Goal: Information Seeking & Learning: Learn about a topic

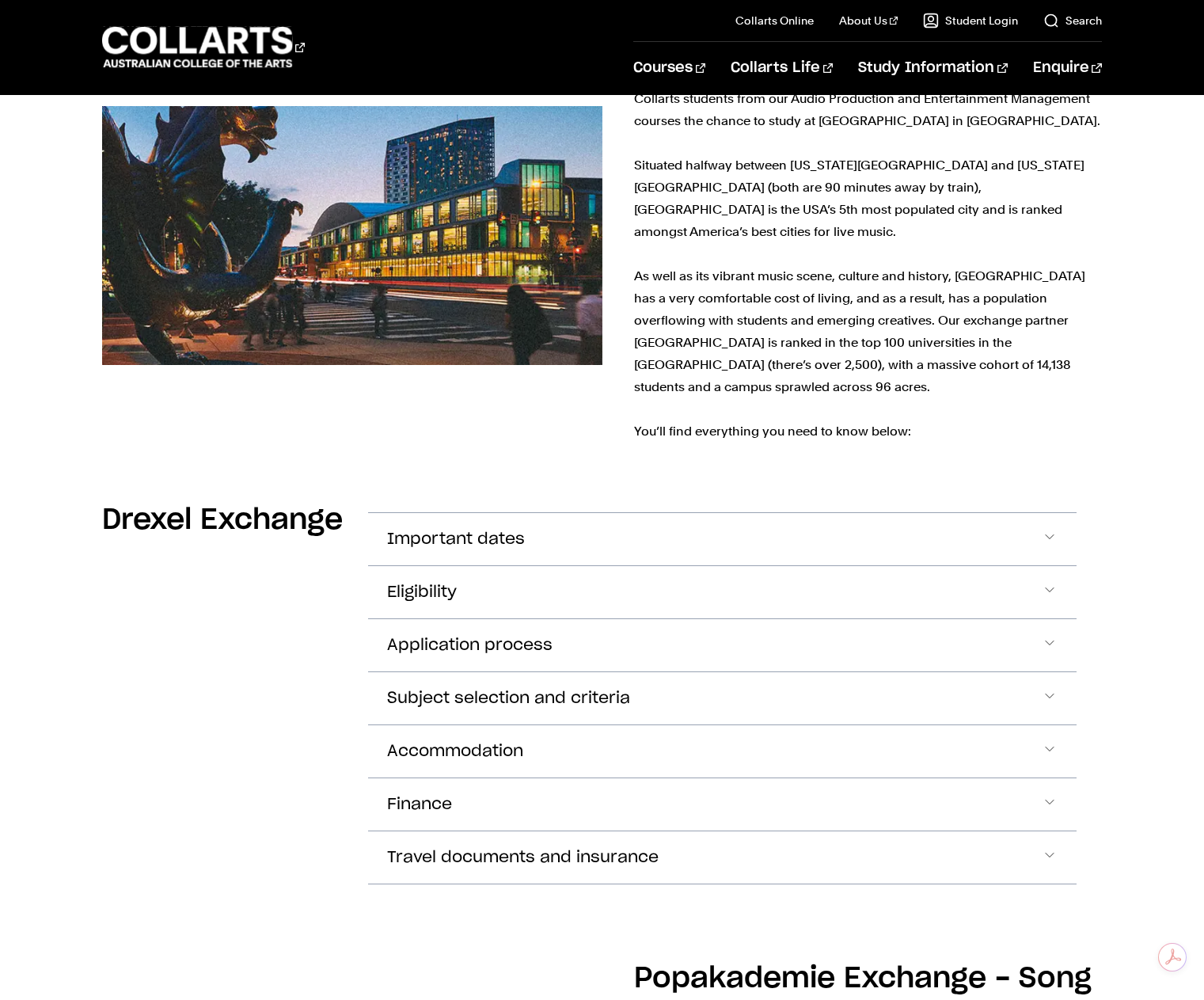
scroll to position [475, 0]
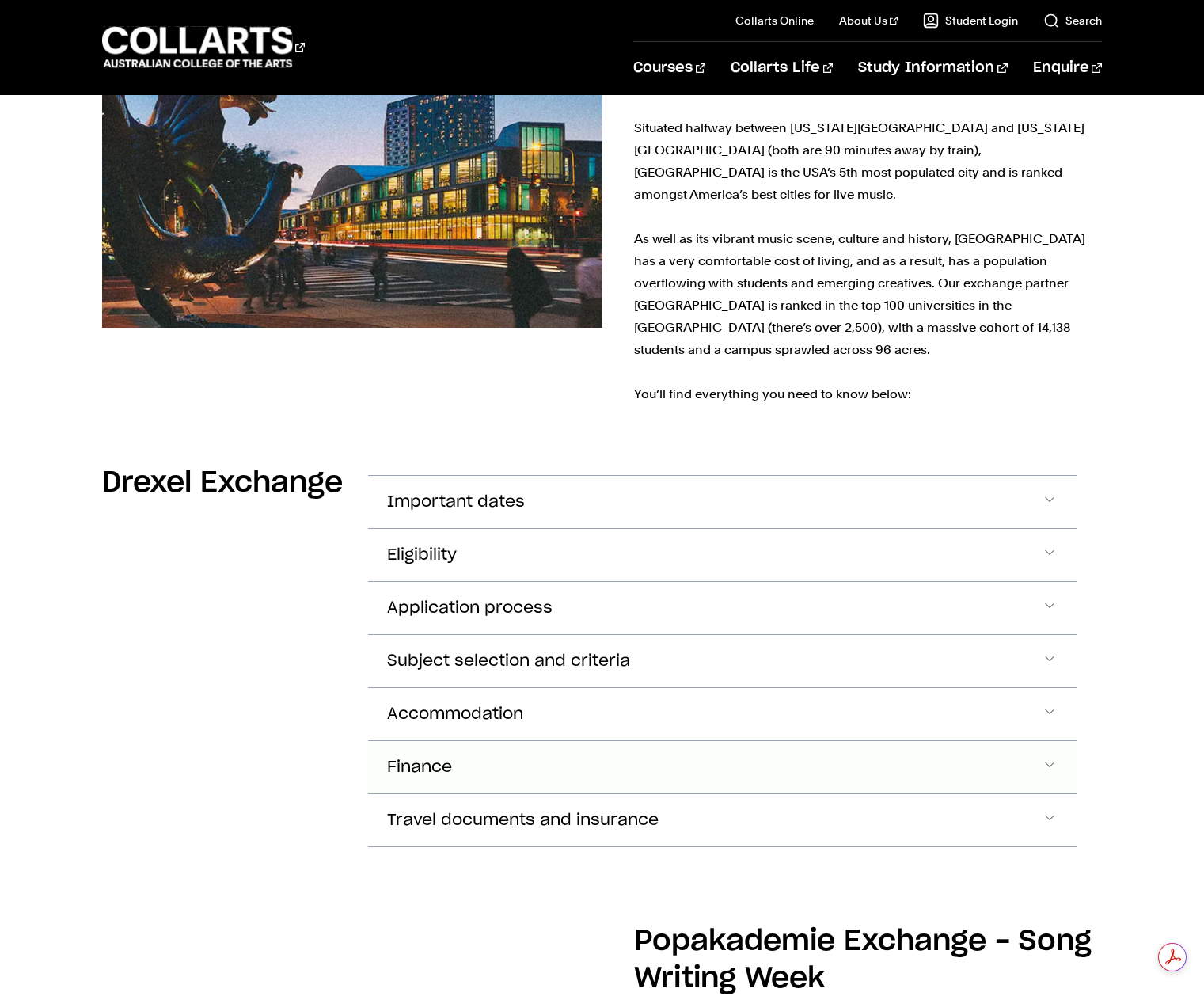
click at [1052, 756] on span "Accordion Section" at bounding box center [1050, 767] width 16 height 21
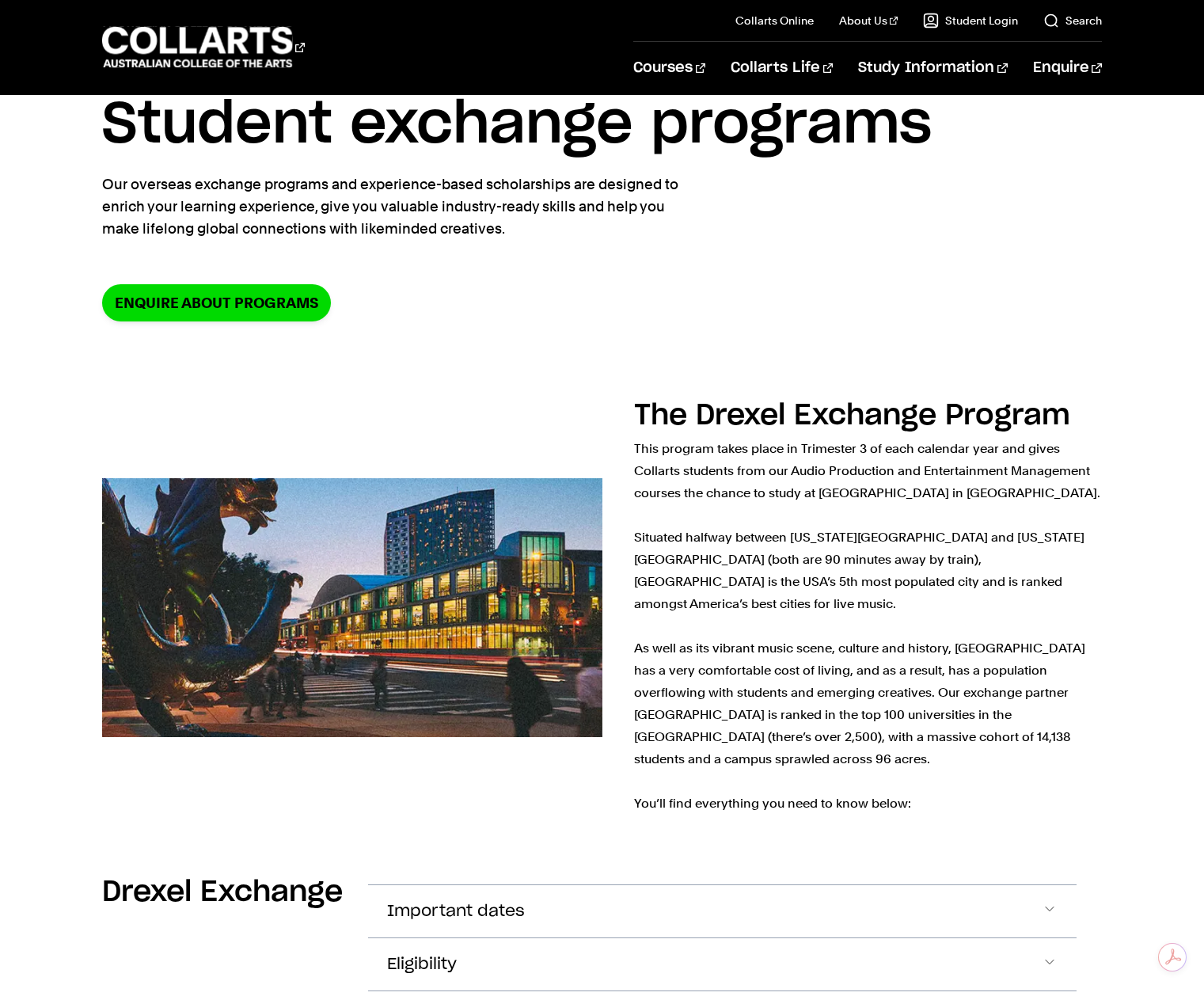
scroll to position [0, 0]
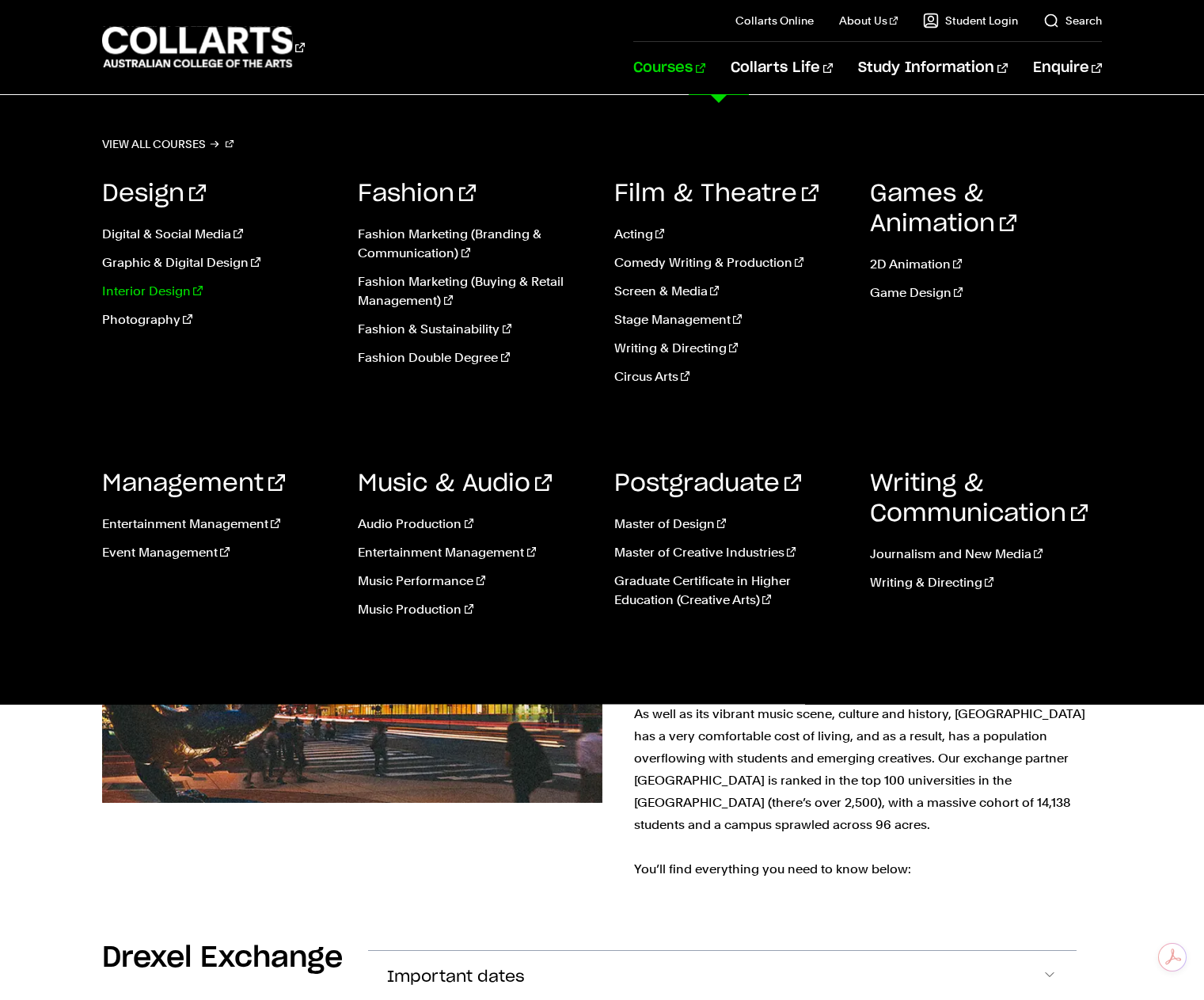
click at [156, 286] on link "Interior Design" at bounding box center [219, 291] width 232 height 19
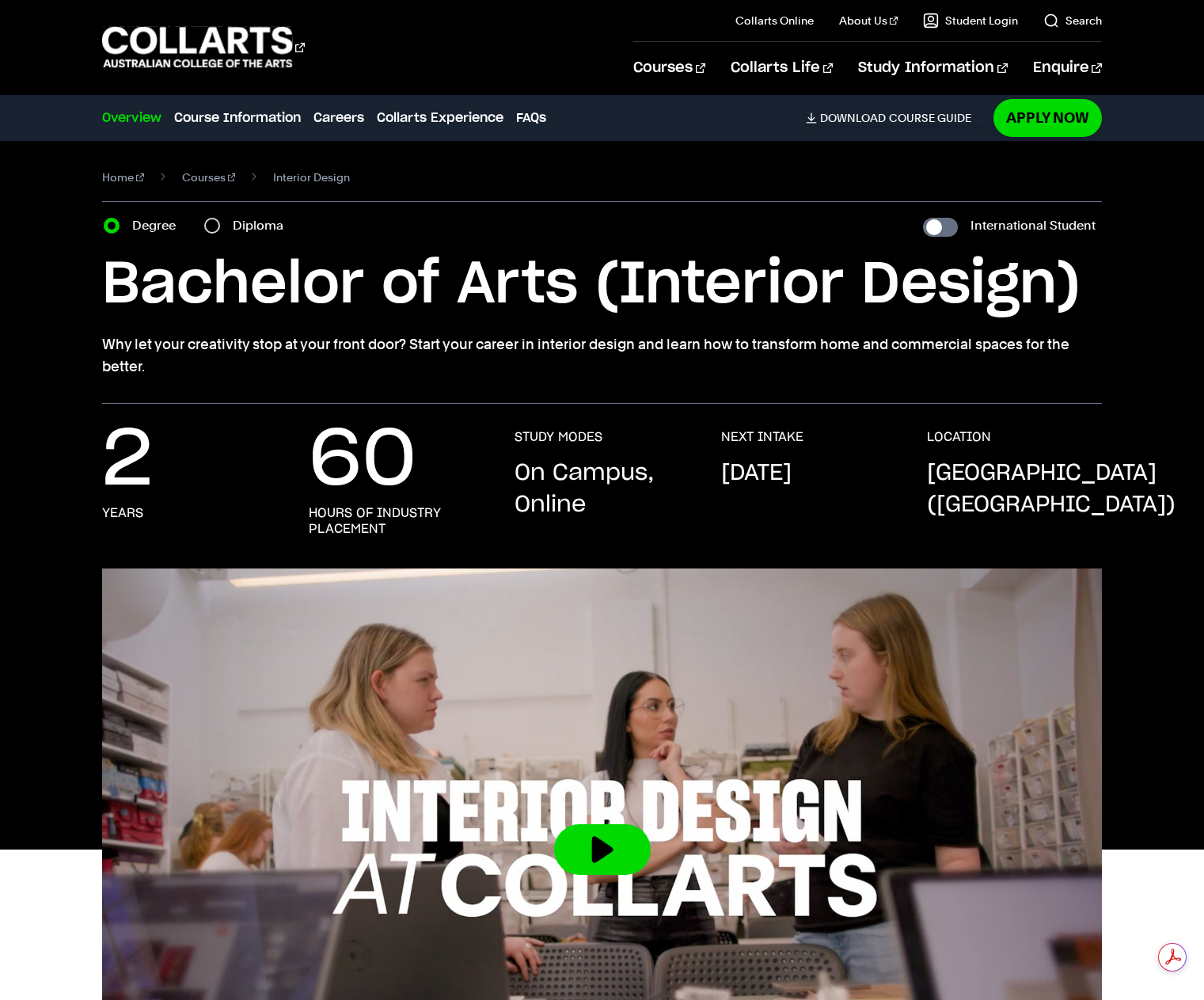
drag, startPoint x: 96, startPoint y: 344, endPoint x: 203, endPoint y: 391, distance: 116.9
click at [203, 391] on div "Home Courses Interior Design Course variant Degree Diploma International Studen…" at bounding box center [602, 273] width 1204 height 263
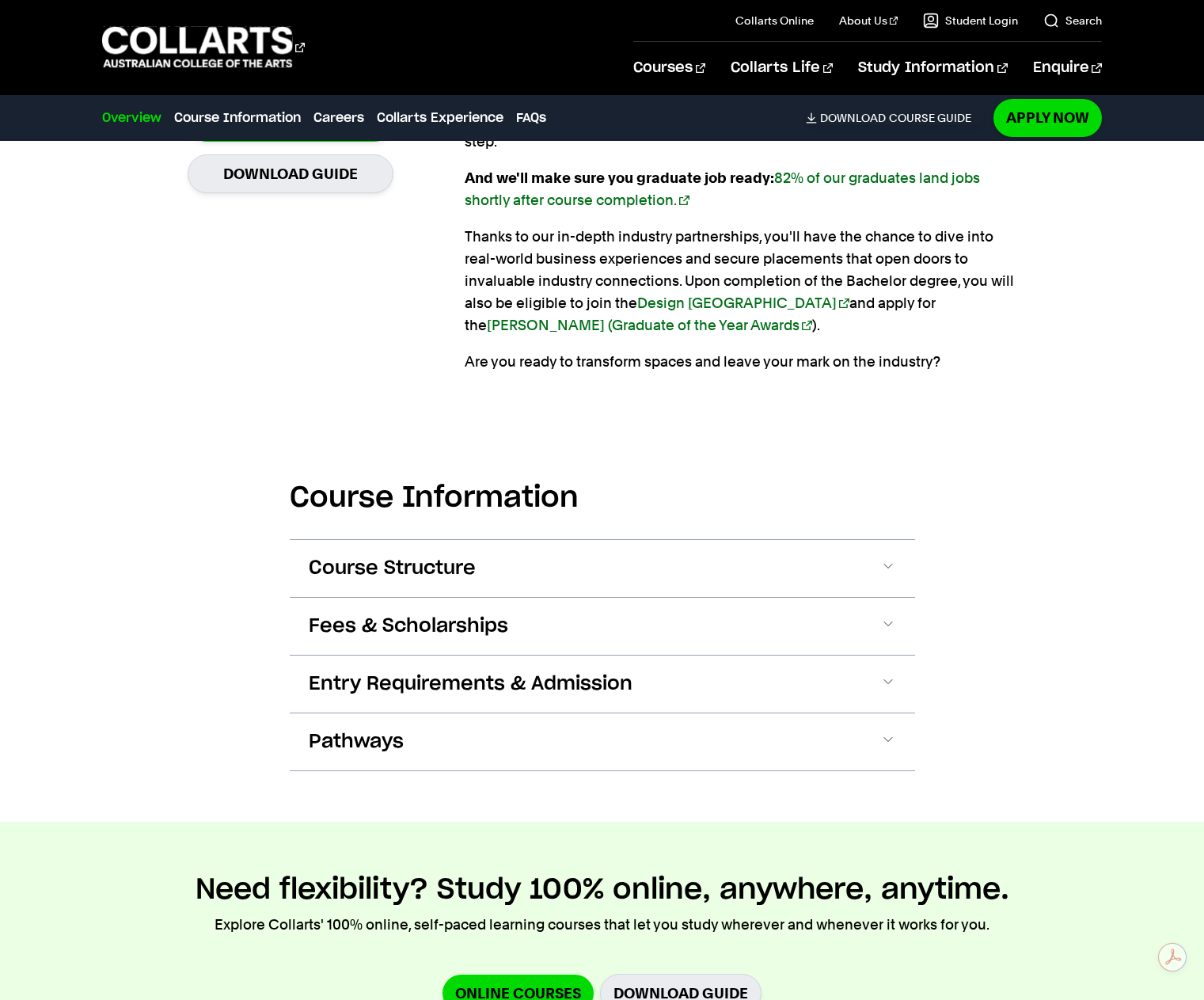
scroll to position [1504, 0]
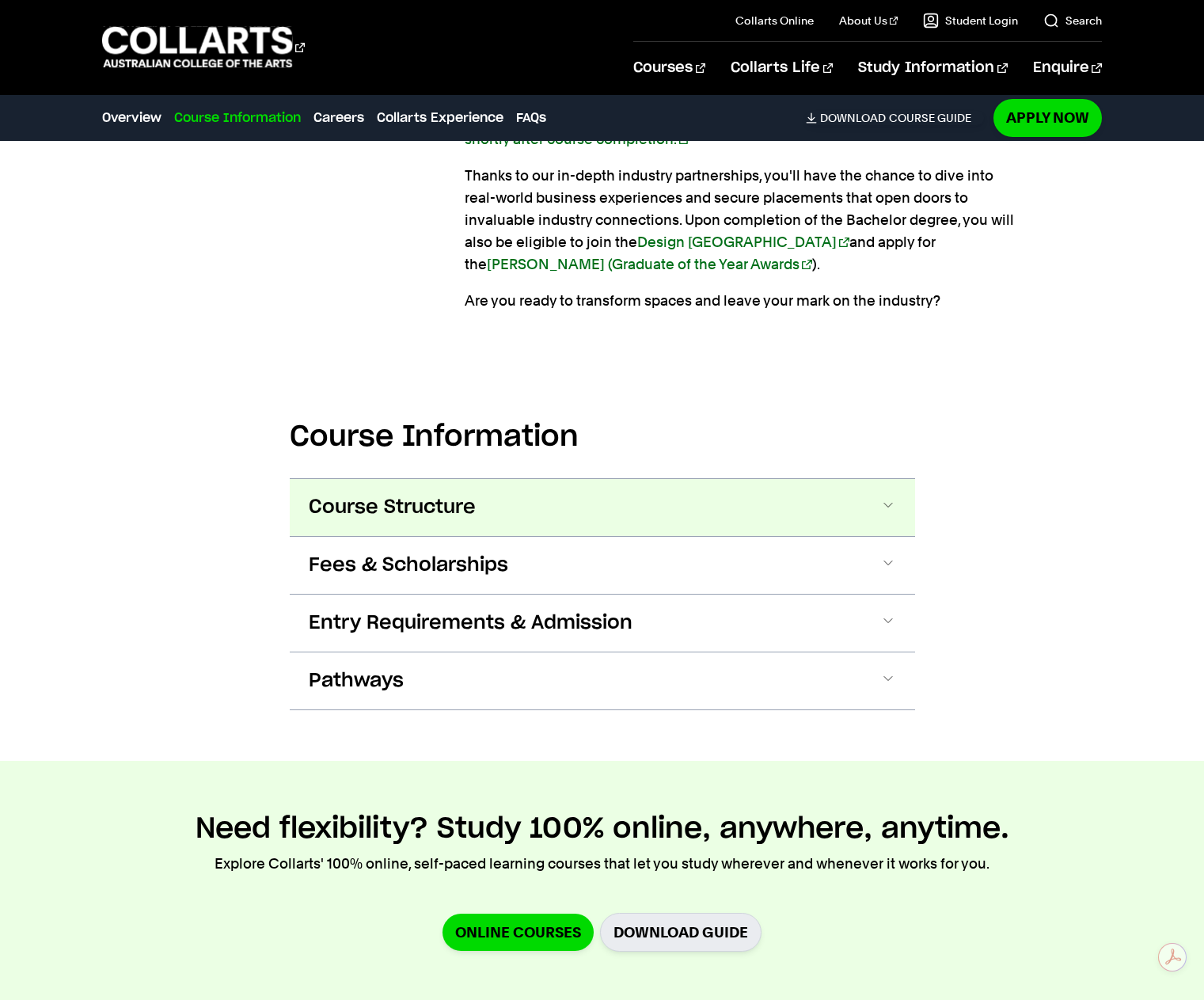
click at [847, 507] on button "Course Structure" at bounding box center [602, 507] width 626 height 57
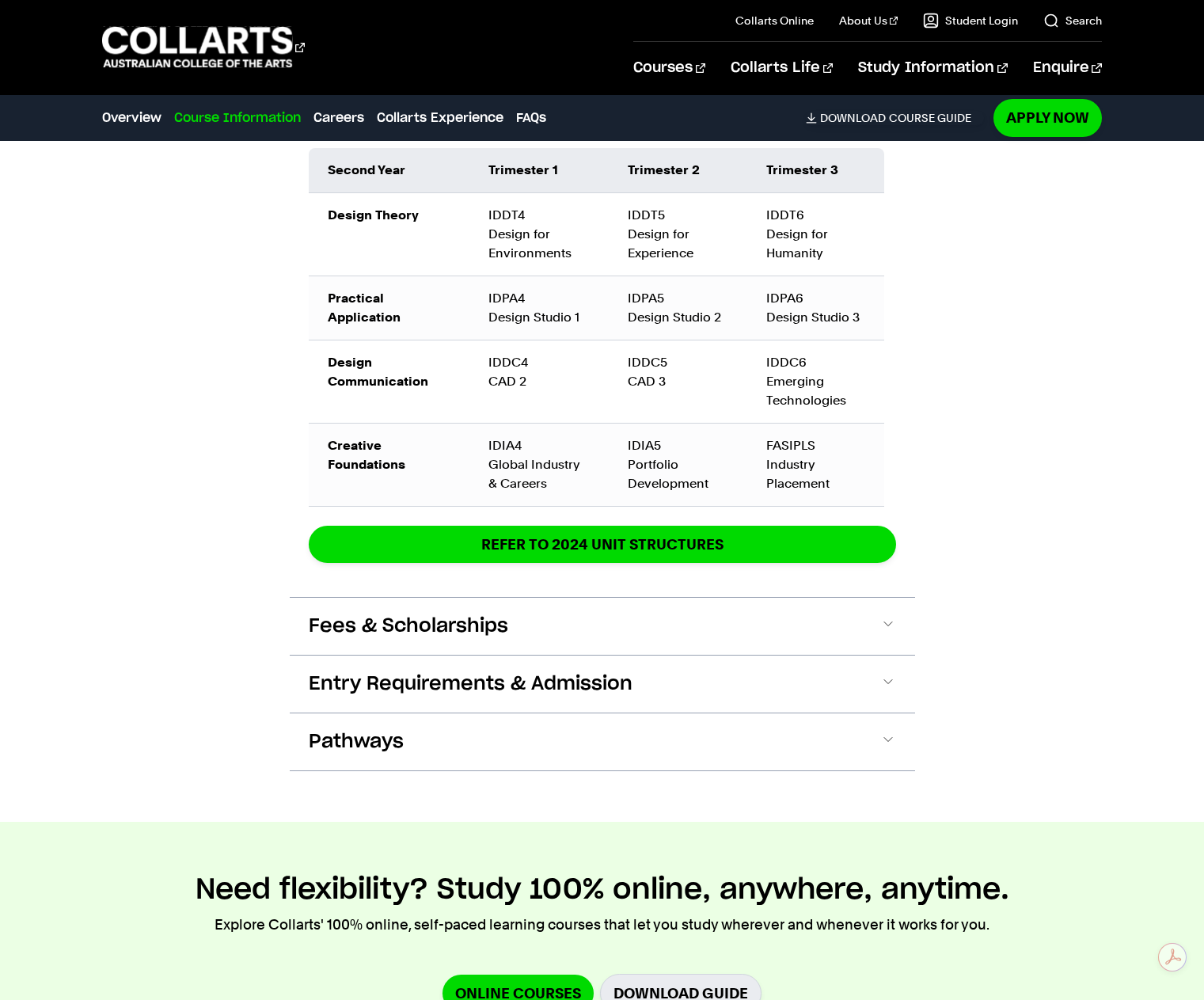
scroll to position [2474, 0]
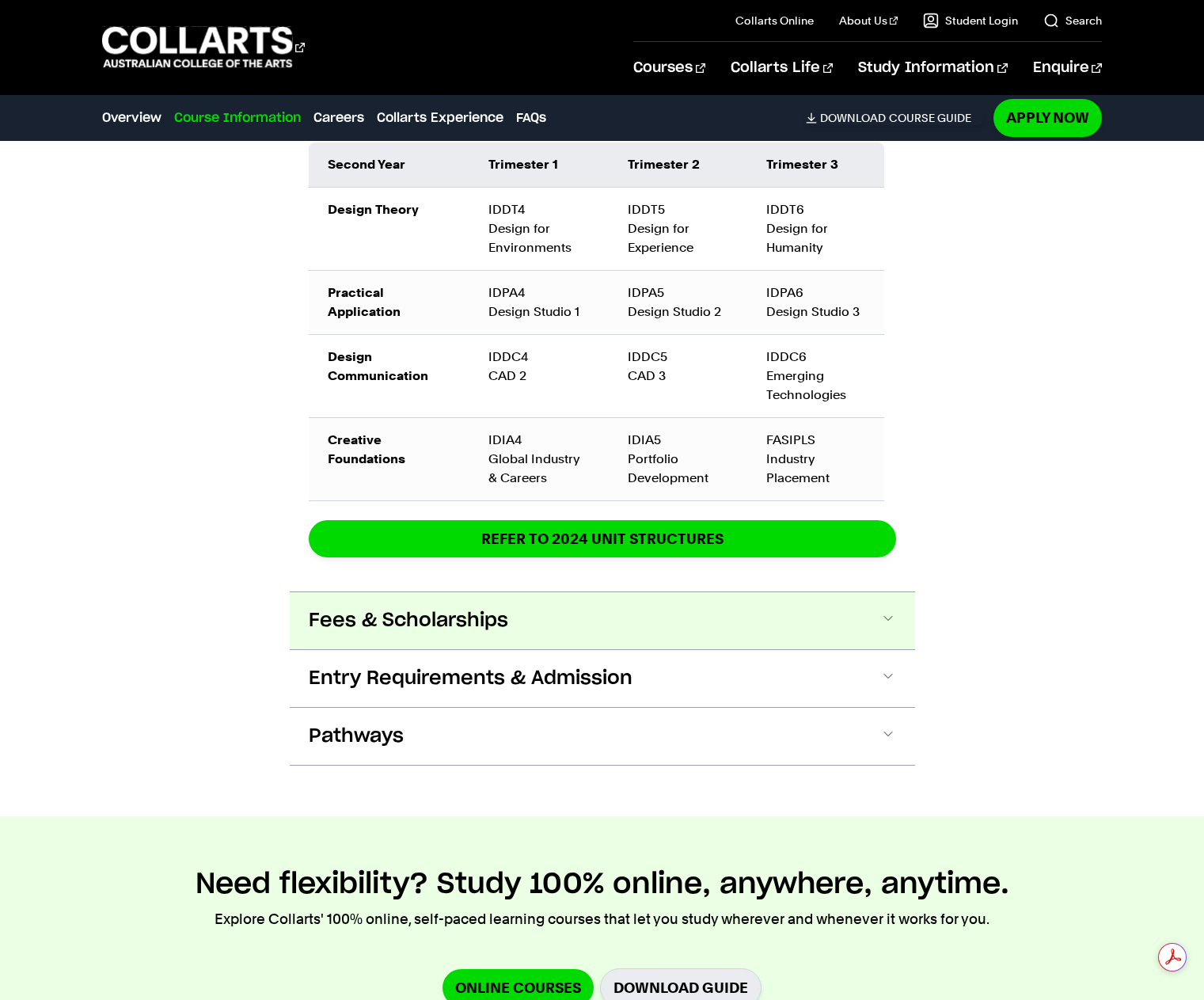
click at [887, 626] on span at bounding box center [889, 621] width 16 height 21
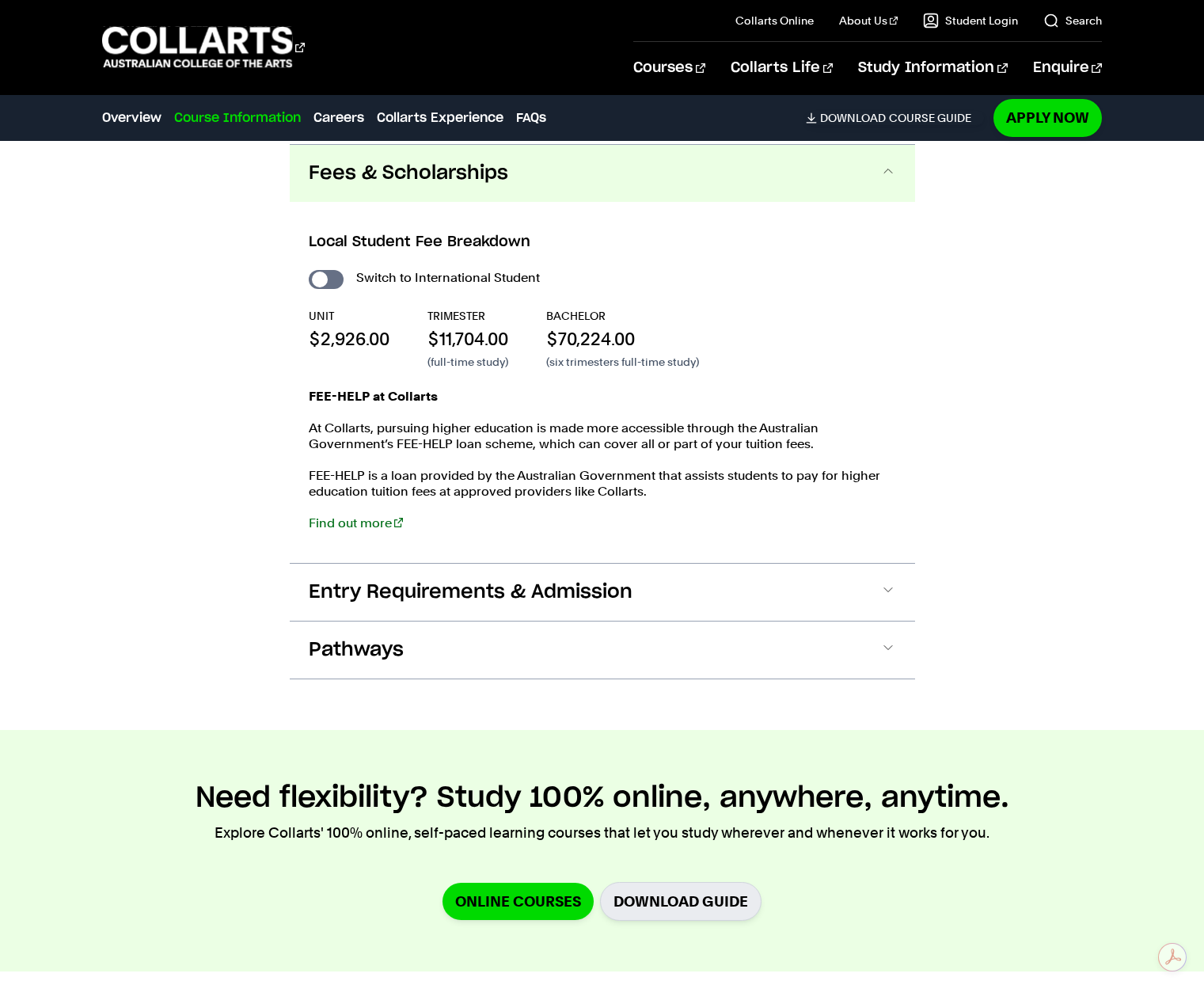
scroll to position [2923, 0]
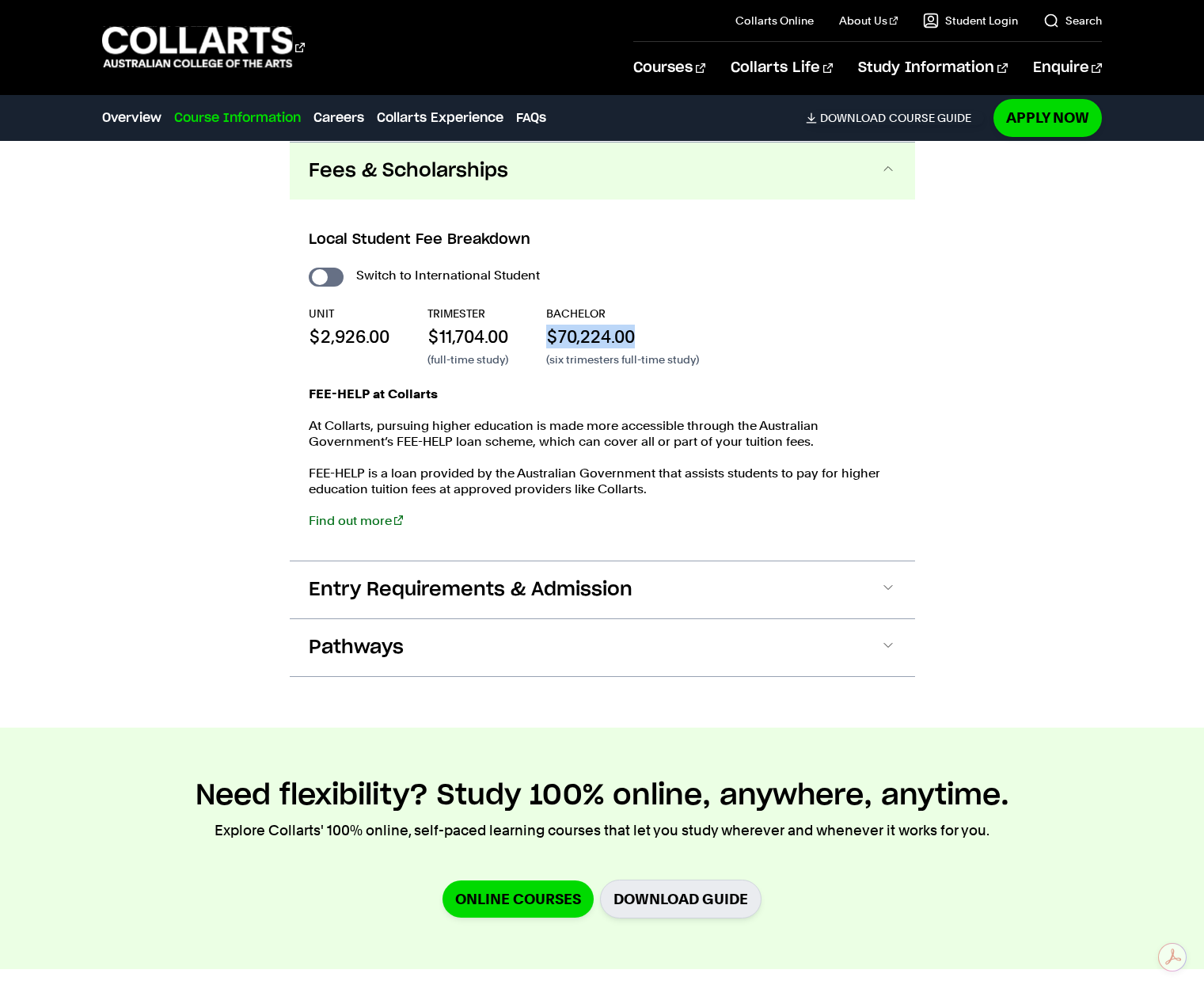
drag, startPoint x: 540, startPoint y: 333, endPoint x: 685, endPoint y: 335, distance: 145.0
click at [685, 335] on div "UNIT $2,926.00 TRIMESTER $11,704.00 (full-time study) BACHELOR $70,224.00 (six …" at bounding box center [602, 336] width 587 height 62
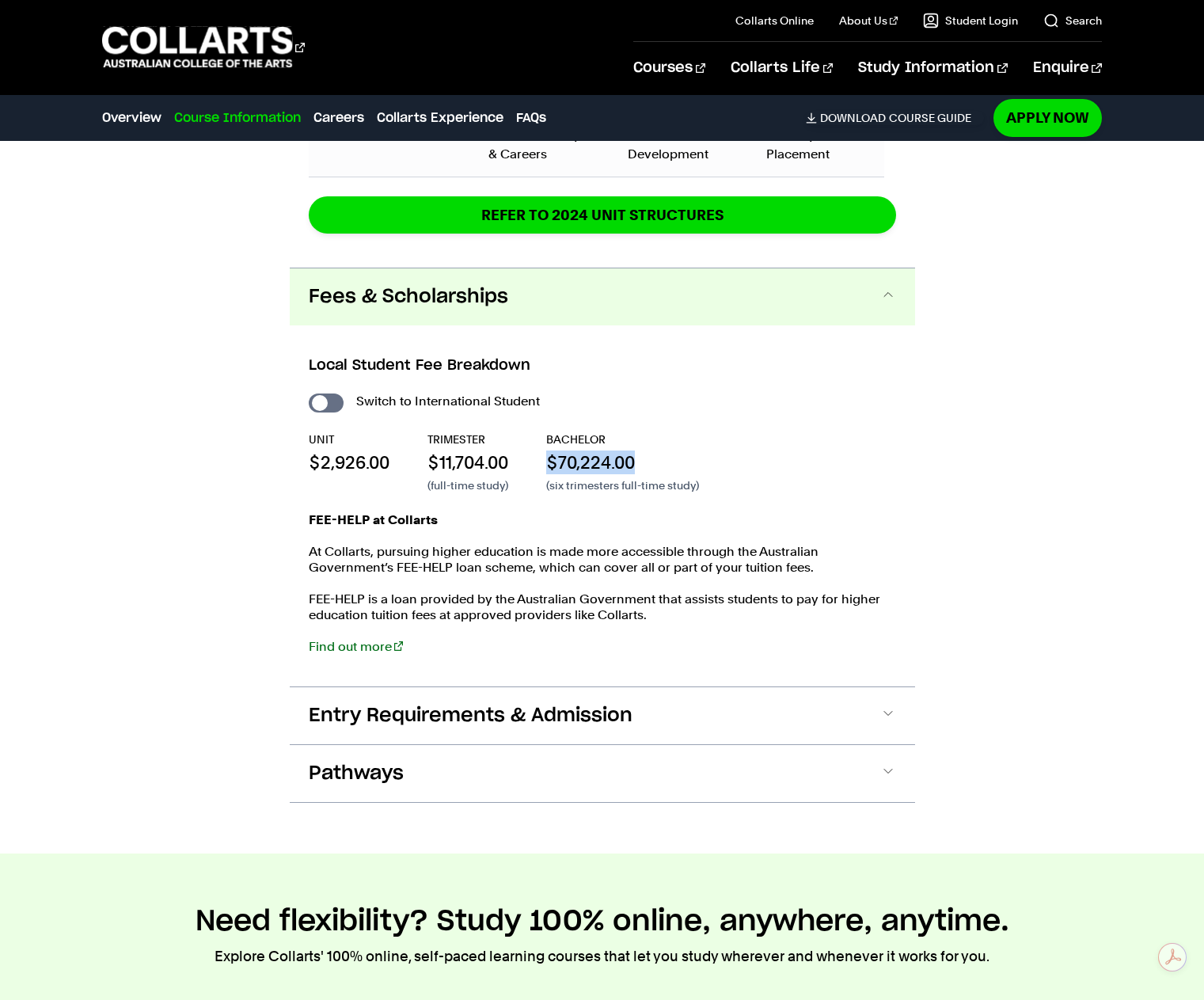
scroll to position [2850, 0]
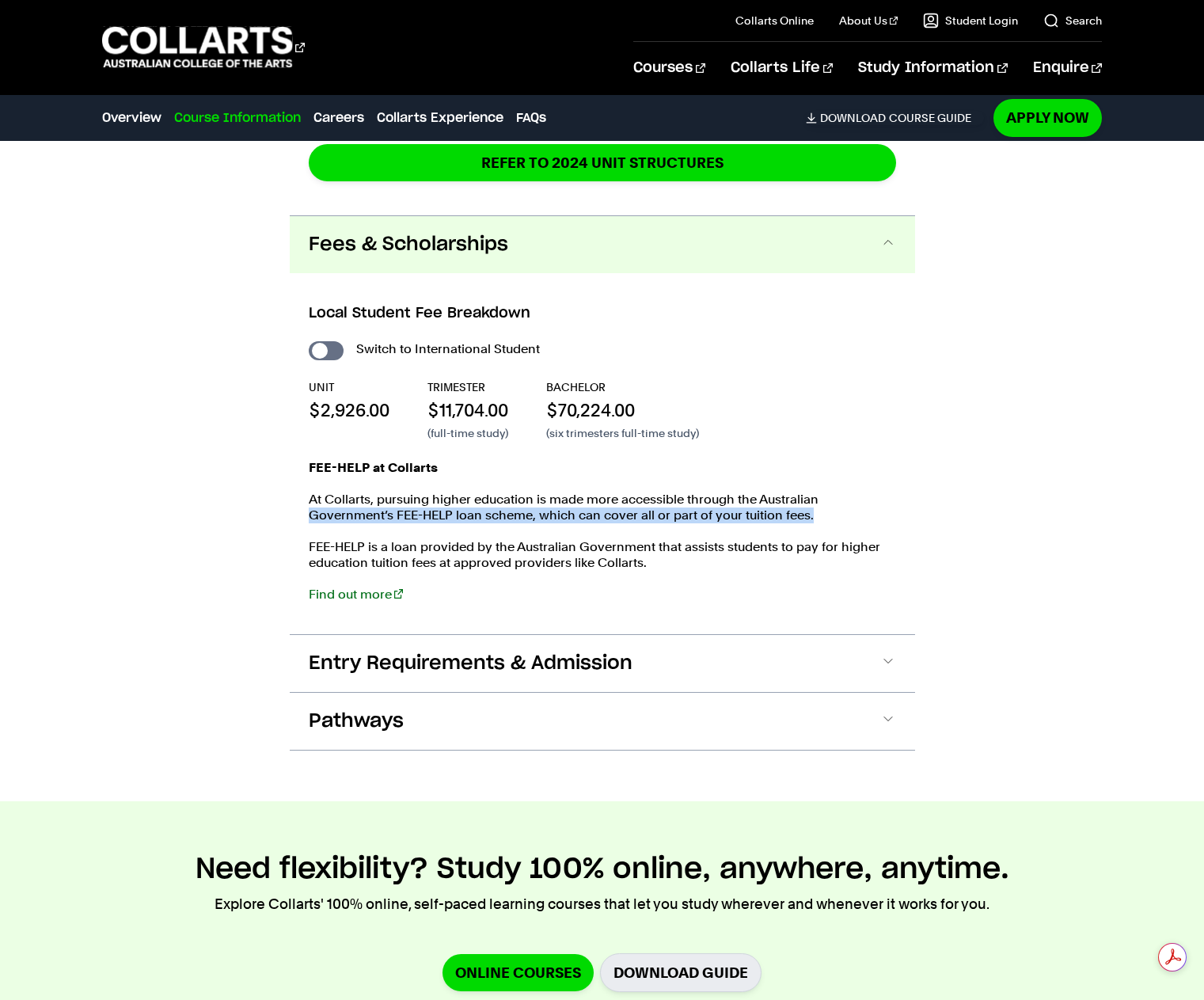
drag, startPoint x: 305, startPoint y: 510, endPoint x: 835, endPoint y: 521, distance: 530.1
click at [835, 521] on div "Local Student Fee Breakdown Switch to International Student UNIT $2,926.00 TRIM…" at bounding box center [602, 454] width 626 height 361
drag, startPoint x: 296, startPoint y: 469, endPoint x: 481, endPoint y: 470, distance: 185.0
click at [481, 470] on div "Local Student Fee Breakdown Switch to International Student UNIT $2,926.00 TRIM…" at bounding box center [602, 454] width 626 height 361
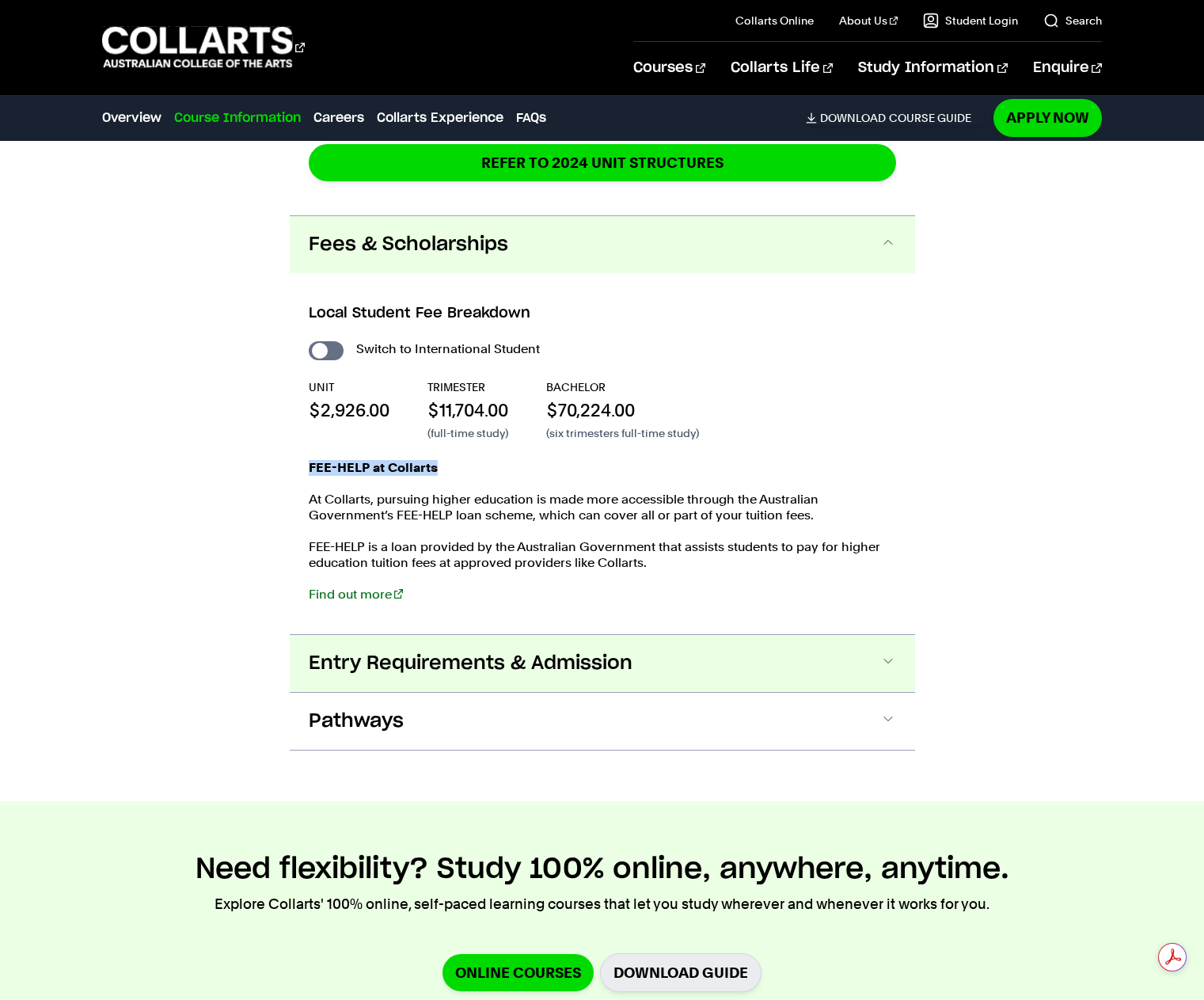
click at [605, 660] on span "Entry Requirements & Admission" at bounding box center [471, 663] width 324 height 25
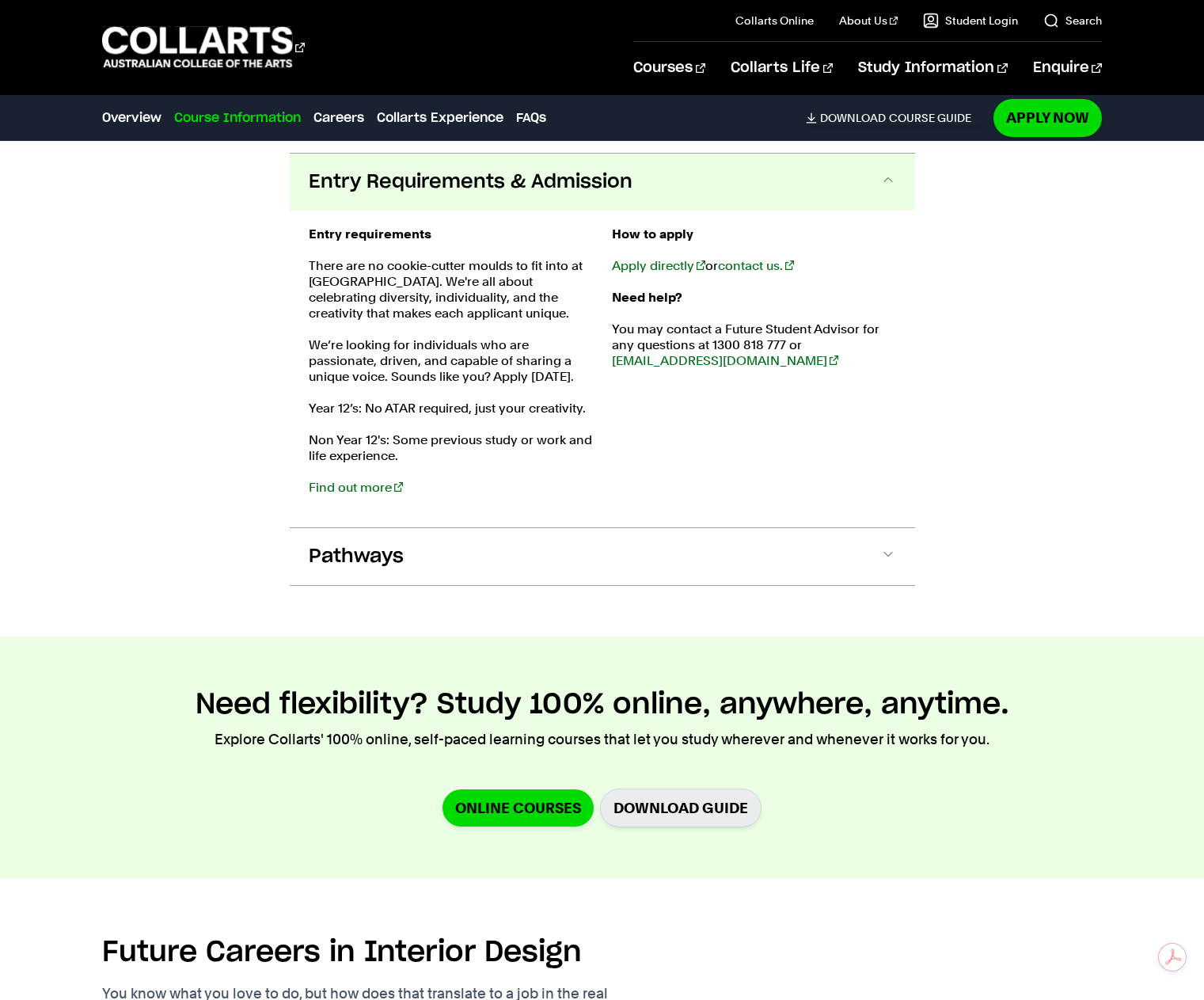
scroll to position [3343, 0]
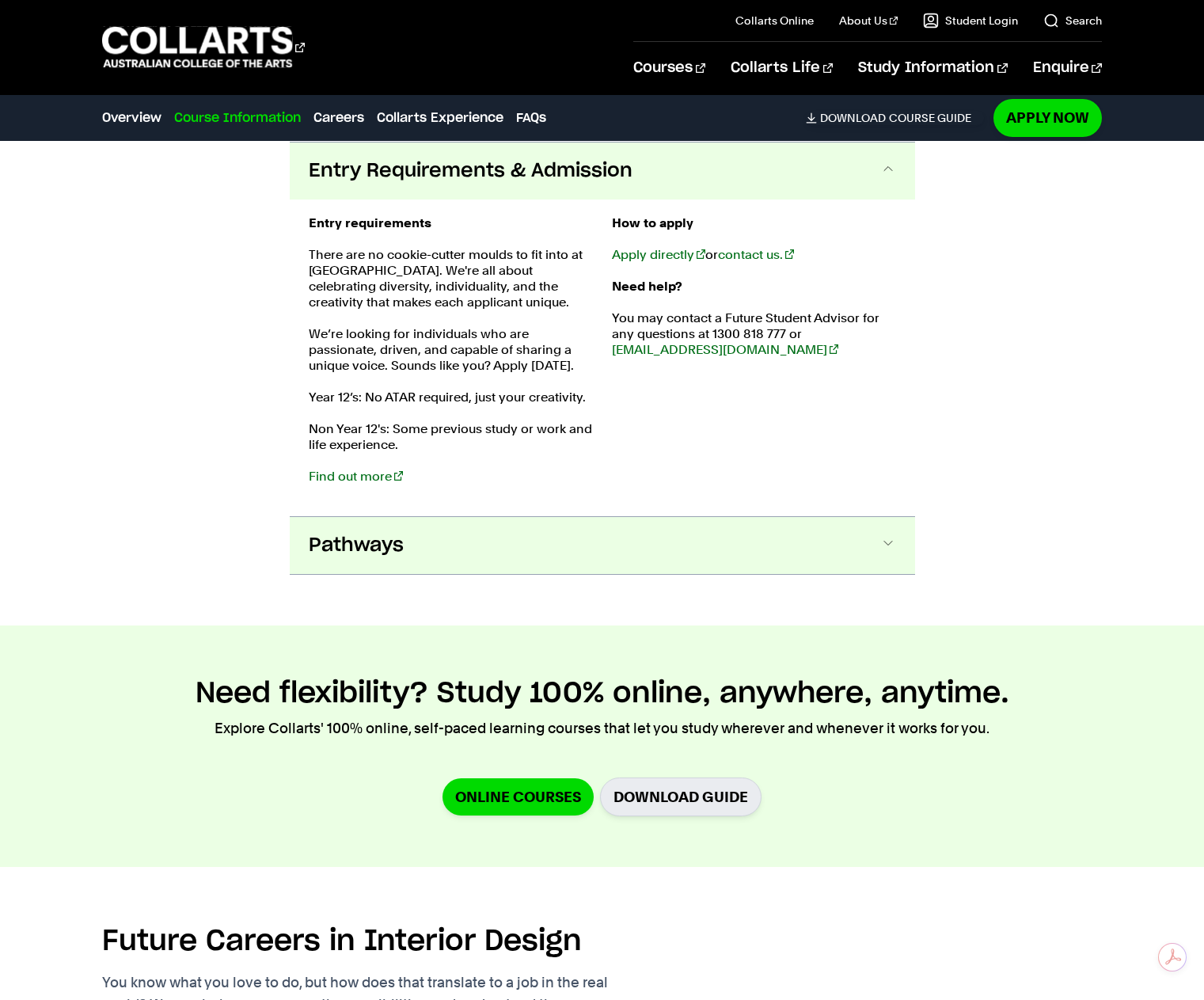
click at [520, 548] on button "Pathways" at bounding box center [602, 545] width 626 height 57
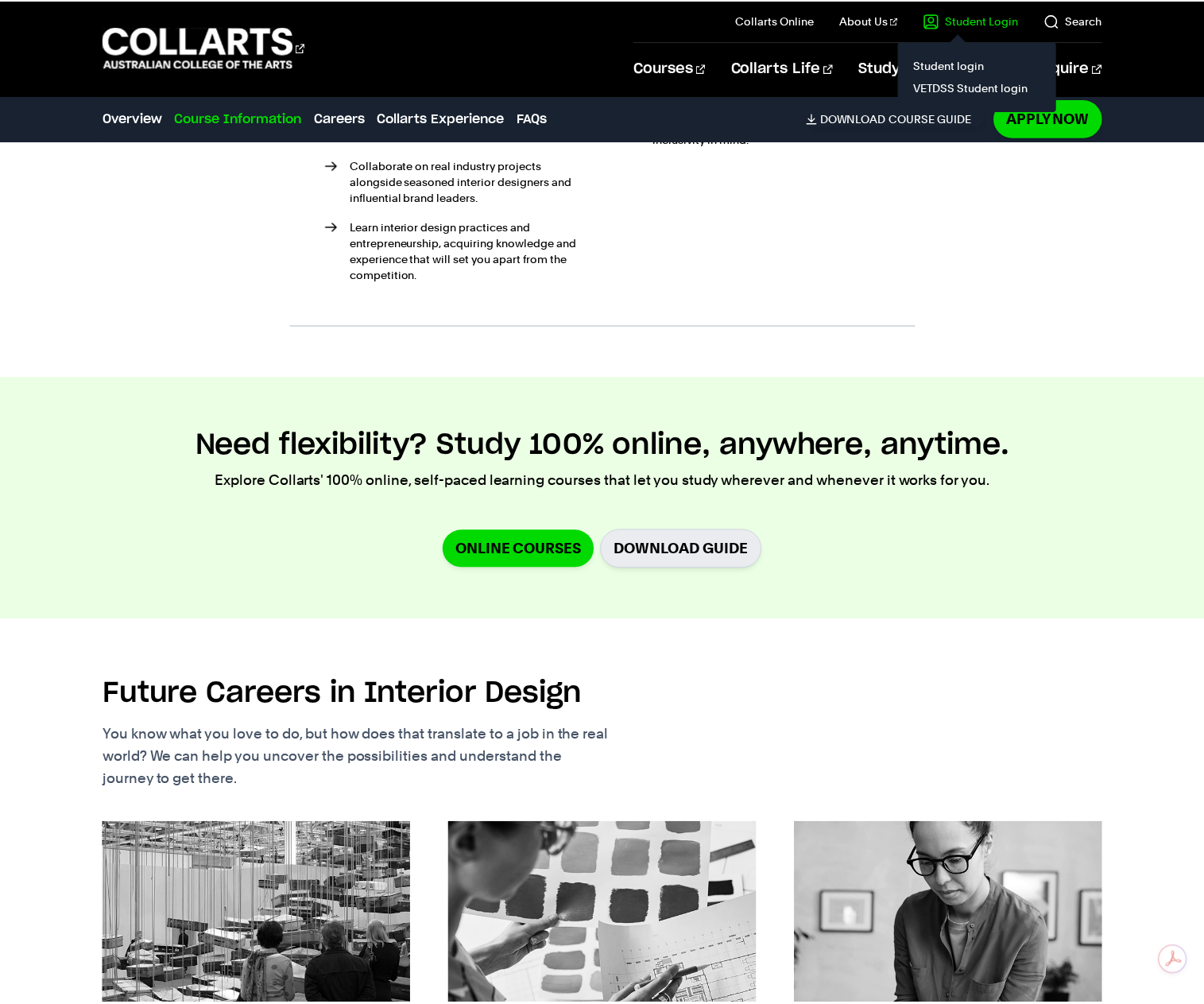
scroll to position [4127, 0]
